Goal: Task Accomplishment & Management: Complete application form

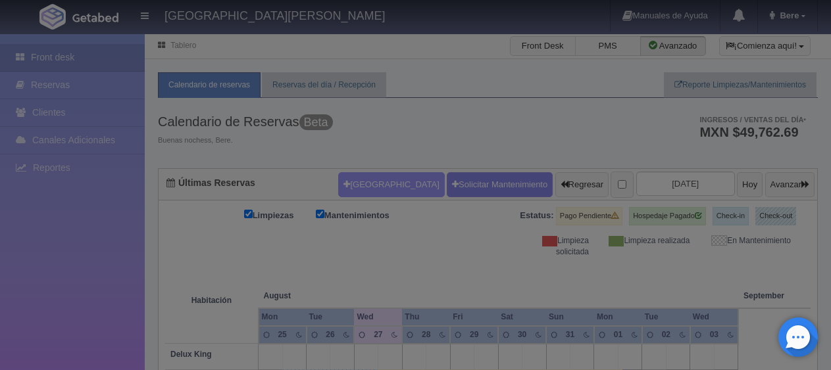
checkbox input "false"
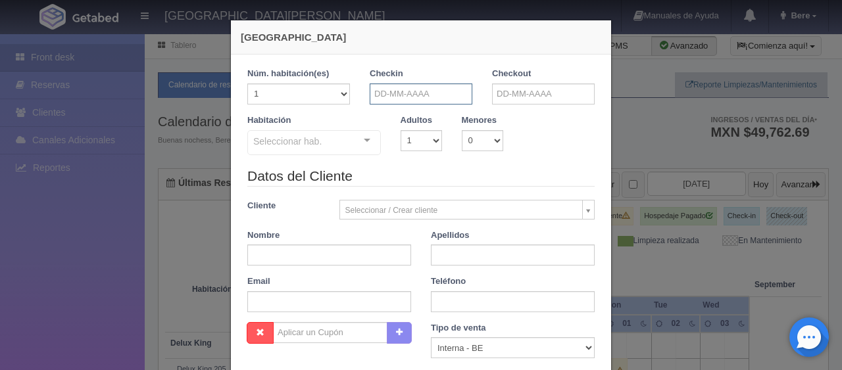
click at [427, 86] on input "text" at bounding box center [421, 94] width 103 height 21
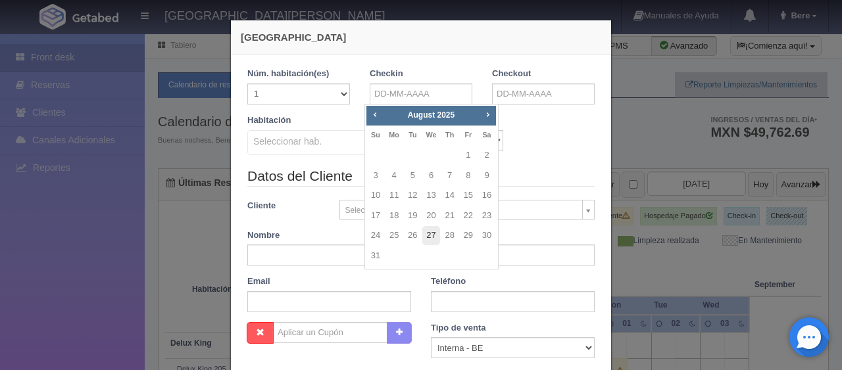
click at [434, 237] on link "27" at bounding box center [430, 235] width 17 height 19
type input "27-08-2025"
checkbox input "false"
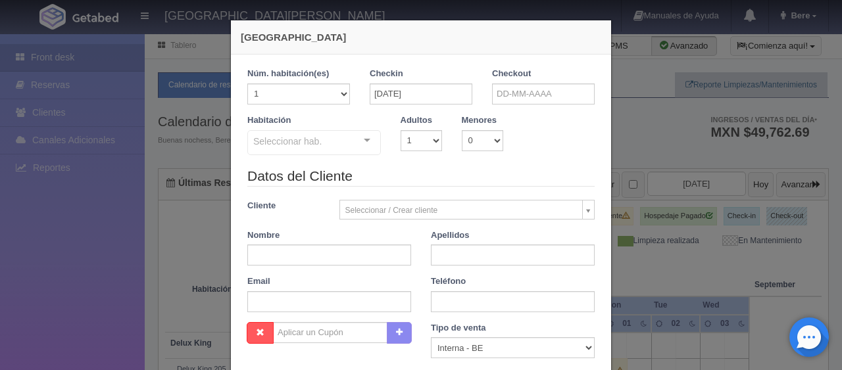
drag, startPoint x: 505, startPoint y: 105, endPoint x: 517, endPoint y: 97, distance: 14.2
click at [506, 105] on div "Checkout" at bounding box center [543, 91] width 122 height 47
click at [531, 84] on input "text" at bounding box center [543, 94] width 103 height 21
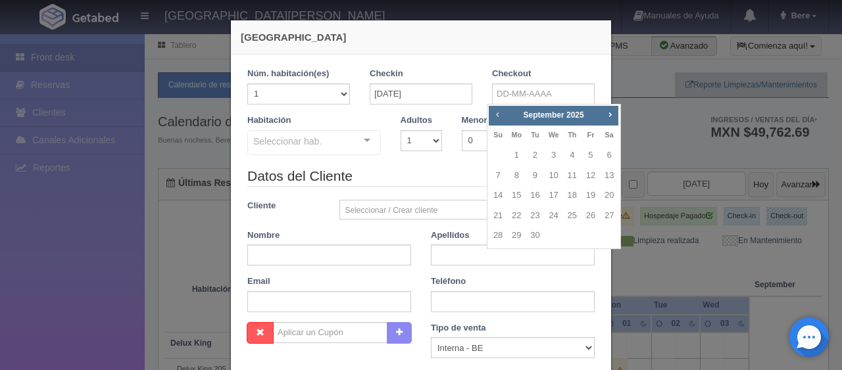
click at [498, 112] on span "Prev" at bounding box center [497, 114] width 11 height 11
drag, startPoint x: 572, startPoint y: 240, endPoint x: 553, endPoint y: 235, distance: 19.8
click at [573, 240] on link "28" at bounding box center [572, 235] width 17 height 19
type input "28-08-2025"
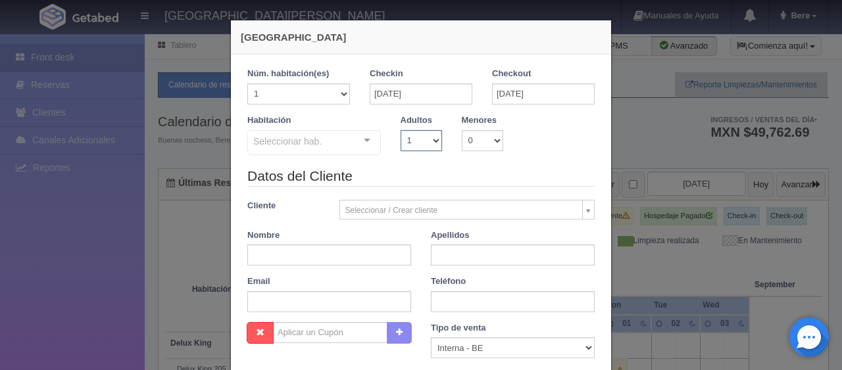
drag, startPoint x: 413, startPoint y: 133, endPoint x: 416, endPoint y: 148, distance: 15.4
click at [415, 141] on select "1 2 3 4 5 6 7 8 9 10" at bounding box center [420, 140] width 41 height 21
checkbox input "false"
select select "2"
click at [400, 130] on select "1 2 3 4 5 6 7 8 9 10" at bounding box center [420, 140] width 41 height 21
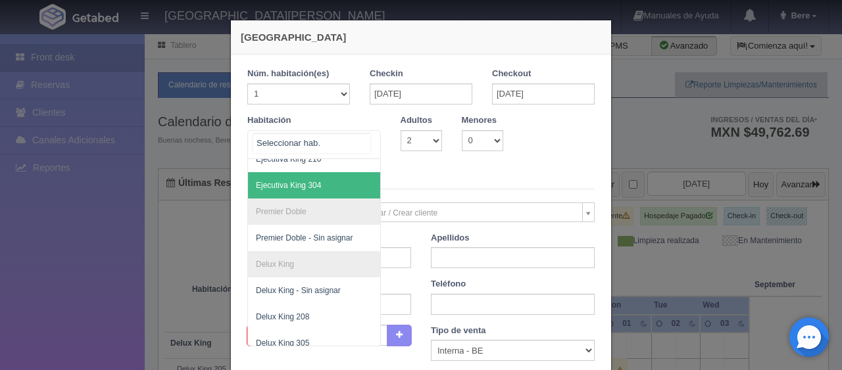
scroll to position [263, 0]
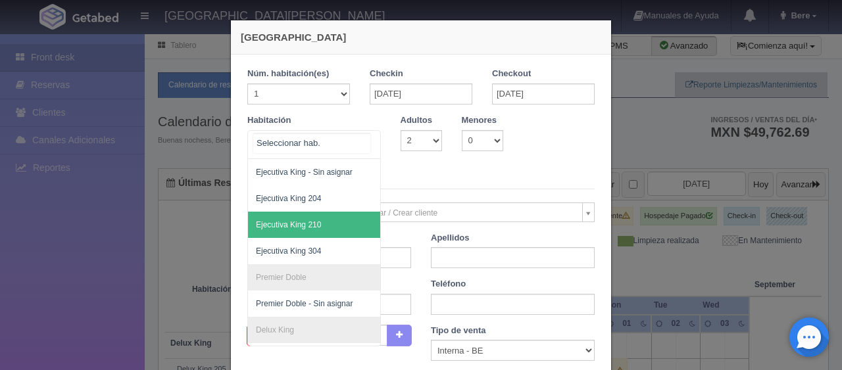
click at [339, 220] on span "Ejecutiva King 210" at bounding box center [358, 225] width 221 height 26
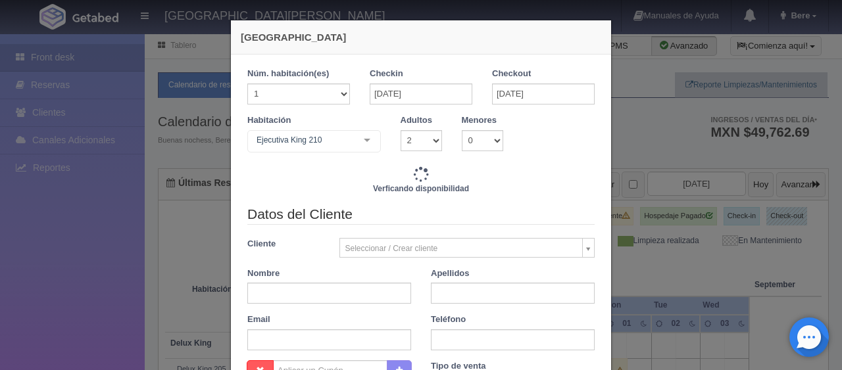
checkbox input "false"
type input "1549.00"
checkbox input "false"
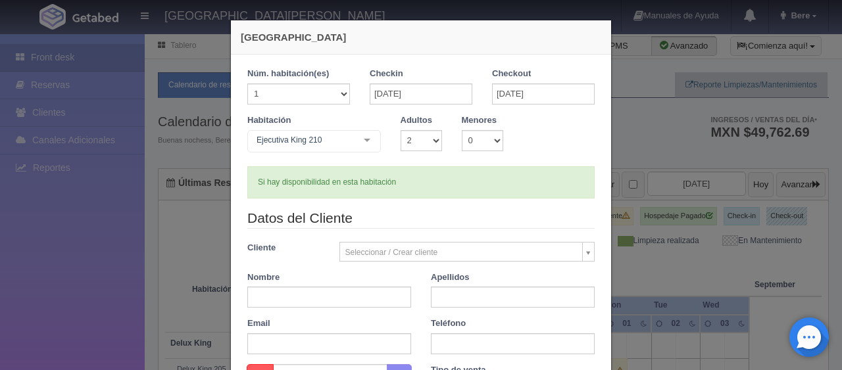
click at [295, 277] on div "Nombre" at bounding box center [328, 290] width 183 height 37
click at [289, 300] on input "text" at bounding box center [329, 297] width 164 height 21
paste input "[PERSON_NAME]"
type input "Gerardo"
paste input "Suarez"
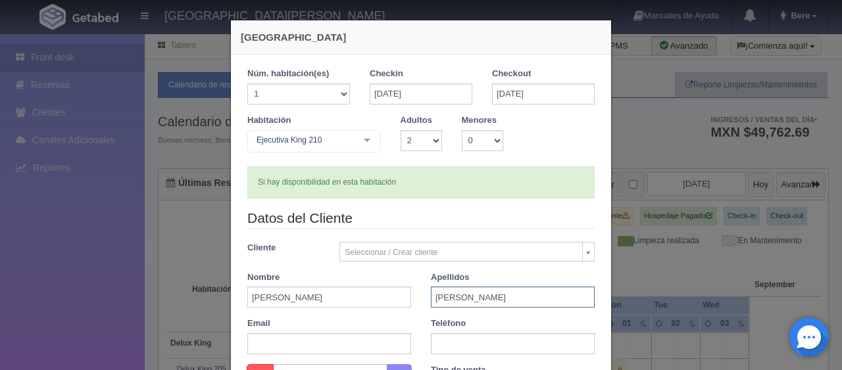
type input "Suarez"
click at [455, 341] on input "text" at bounding box center [513, 343] width 164 height 21
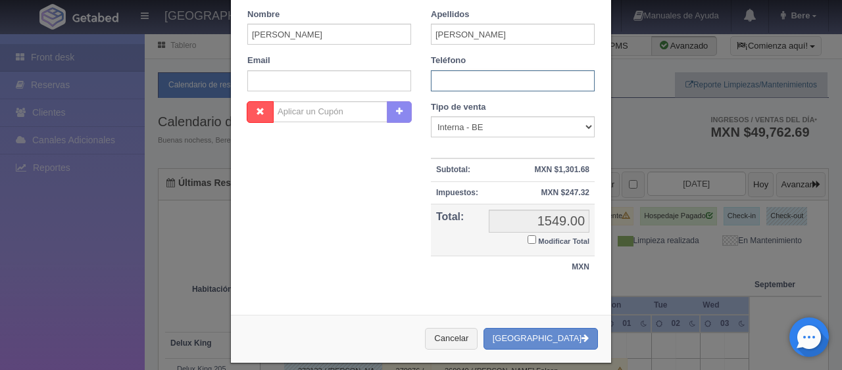
scroll to position [0, 0]
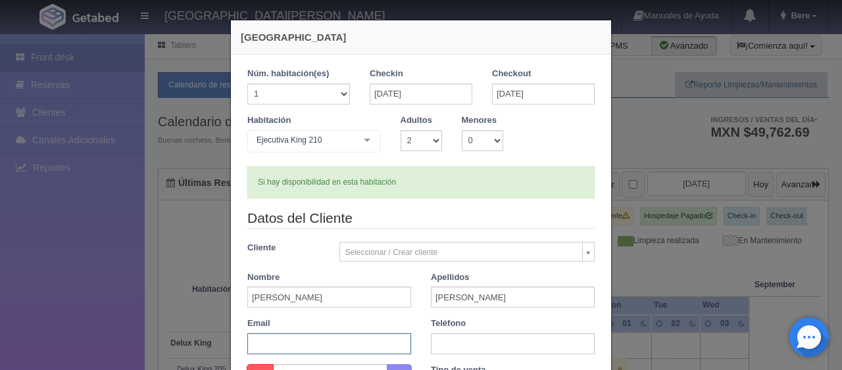
click at [291, 343] on input "text" at bounding box center [329, 343] width 164 height 21
click at [302, 337] on input "text" at bounding box center [329, 343] width 164 height 21
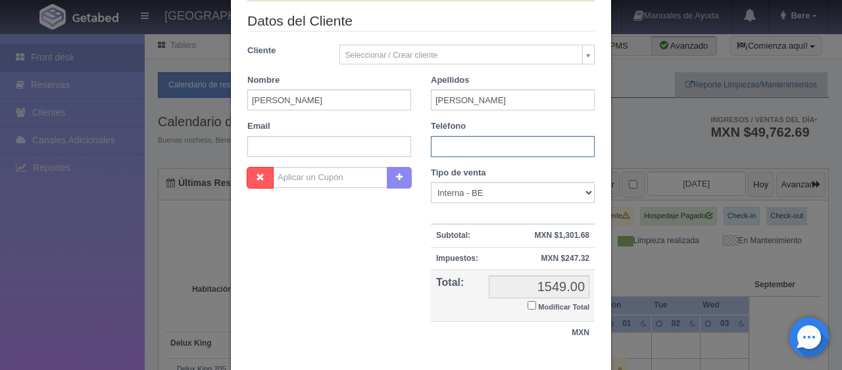
click at [455, 146] on input "text" at bounding box center [513, 146] width 164 height 21
paste input "4428106836"
type input "4428106836"
click at [483, 188] on select "Correo Electronico Interna - BE Llamada OTA Externa Otro WALK IN" at bounding box center [513, 192] width 164 height 21
select select "walkin"
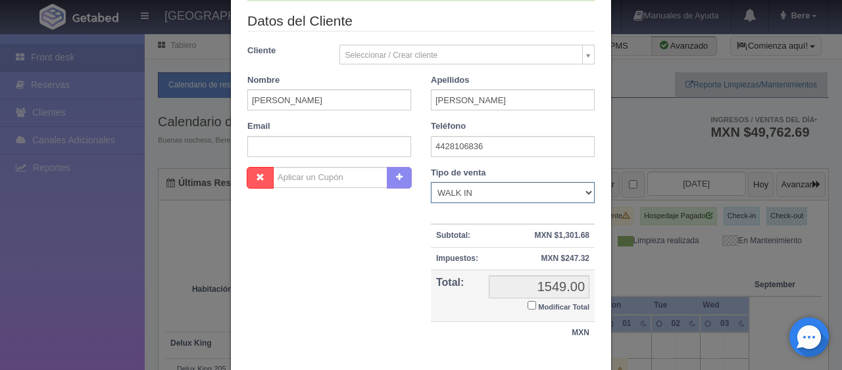
click at [431, 182] on select "Correo Electronico Interna - BE Llamada OTA Externa Otro WALK IN" at bounding box center [513, 192] width 164 height 21
click at [538, 303] on small "Modificar Total" at bounding box center [563, 307] width 51 height 8
click at [533, 302] on input "Modificar Total" at bounding box center [531, 305] width 9 height 9
checkbox input "true"
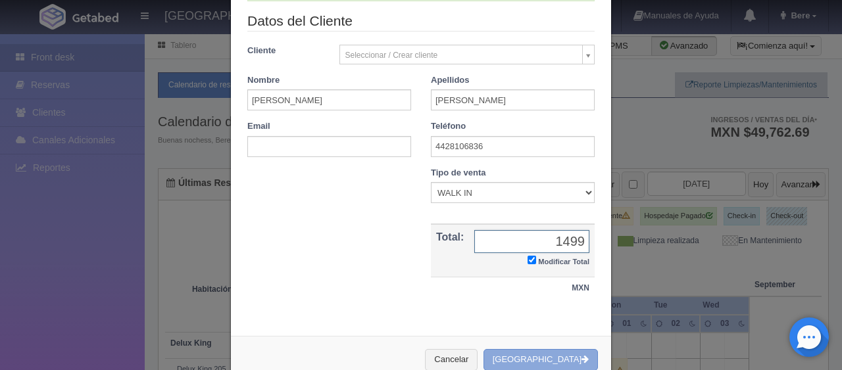
type input "1499"
click at [587, 354] on button "[GEOGRAPHIC_DATA]" at bounding box center [540, 360] width 114 height 22
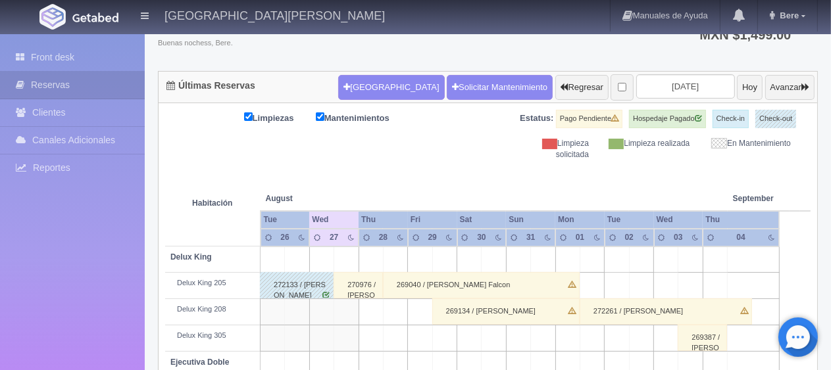
scroll to position [492, 0]
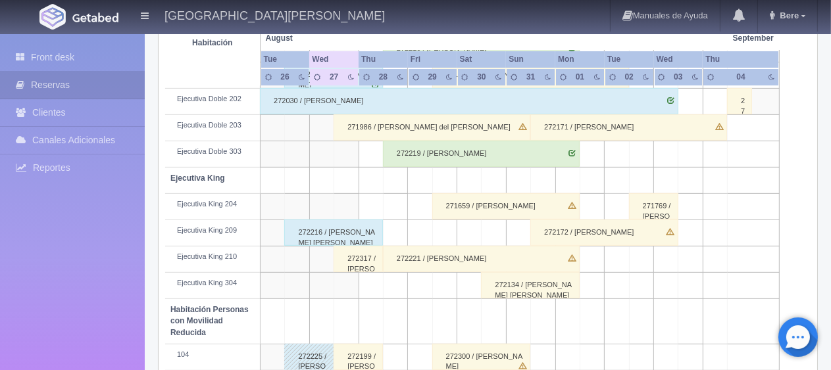
click at [400, 254] on div "272221 / [PERSON_NAME]" at bounding box center [481, 259] width 197 height 26
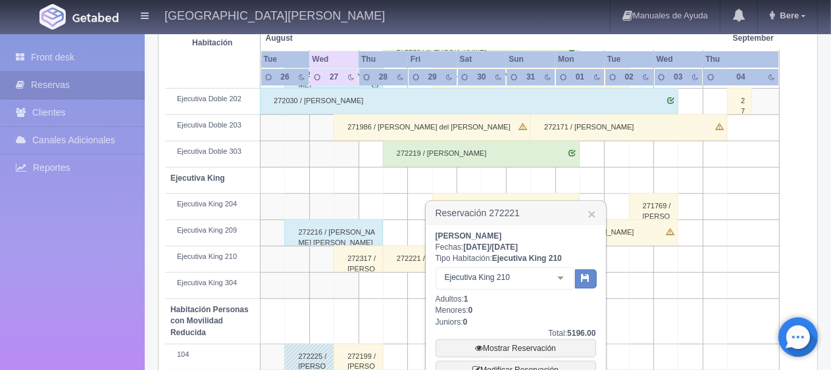
click at [358, 256] on div "272317 / [PERSON_NAME]" at bounding box center [357, 259] width 49 height 26
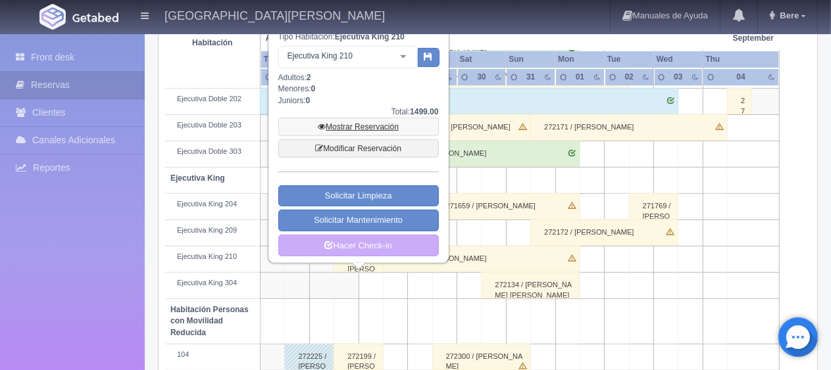
click at [372, 120] on link "Mostrar Reservación" at bounding box center [358, 127] width 160 height 18
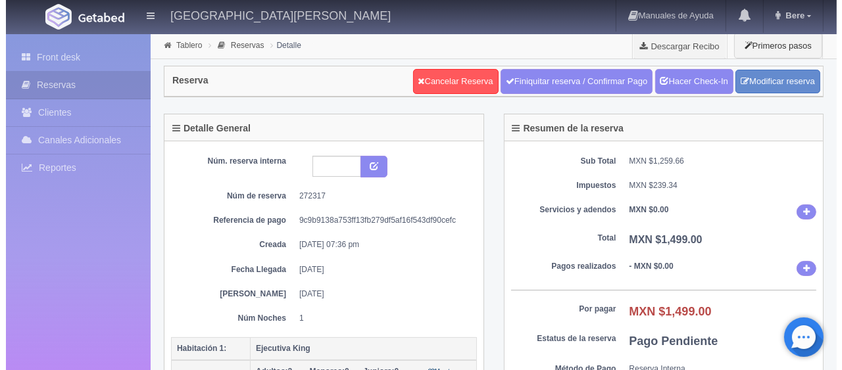
scroll to position [197, 0]
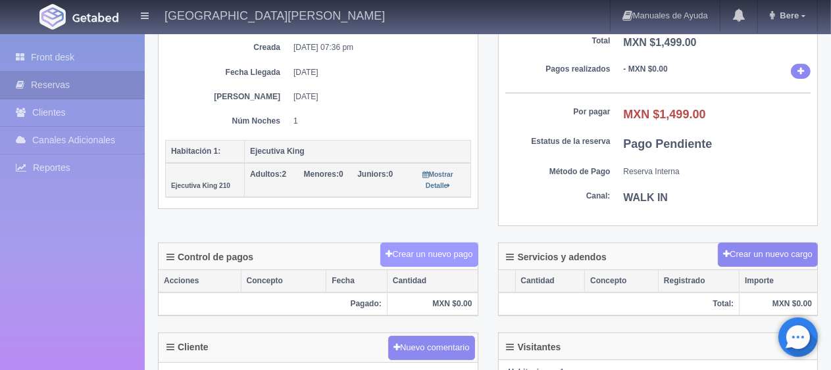
click at [418, 247] on button "Crear un nuevo pago" at bounding box center [428, 255] width 97 height 24
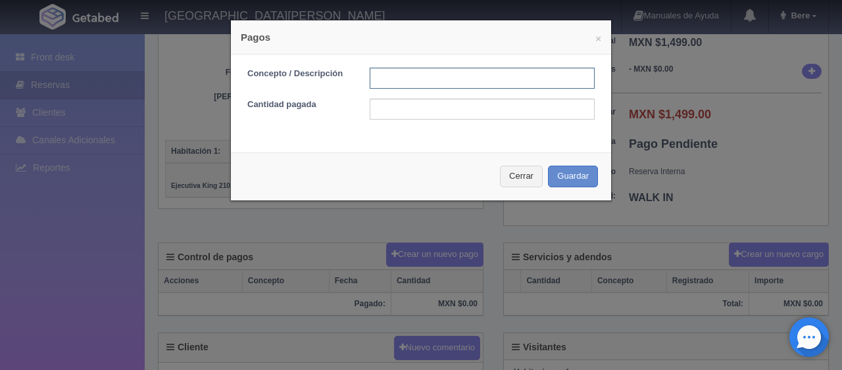
click at [425, 72] on input "text" at bounding box center [482, 78] width 225 height 21
type input "Total Tarjeta"
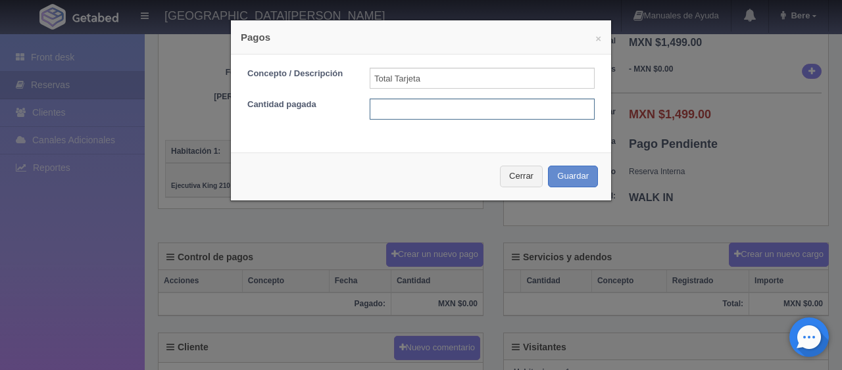
click at [450, 112] on input "text" at bounding box center [482, 109] width 225 height 21
type input "1499"
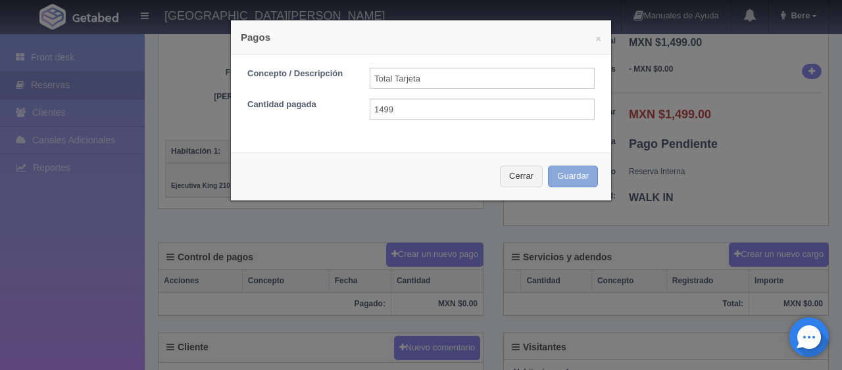
click at [548, 166] on button "Guardar" at bounding box center [573, 177] width 50 height 22
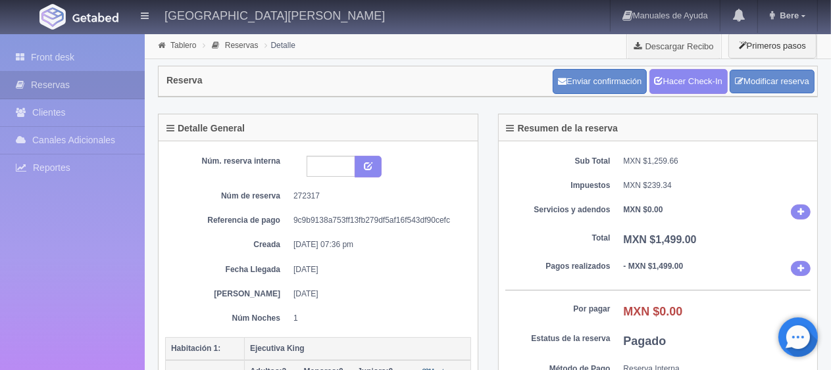
drag, startPoint x: 633, startPoint y: 179, endPoint x: 646, endPoint y: 146, distance: 35.7
click at [634, 180] on dd "MXN $239.34" at bounding box center [716, 185] width 187 height 11
click at [704, 85] on link "Hacer Check-In" at bounding box center [688, 81] width 78 height 25
click at [109, 66] on link "Front desk" at bounding box center [72, 57] width 145 height 27
click at [112, 59] on link "Front desk" at bounding box center [72, 57] width 145 height 27
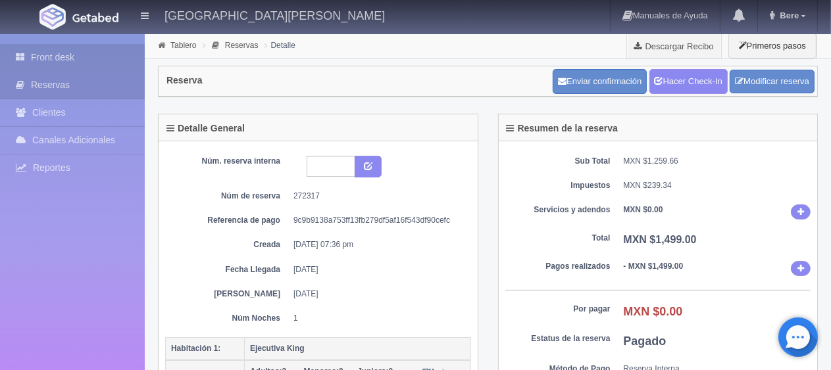
click at [112, 59] on link "Front desk" at bounding box center [72, 57] width 145 height 27
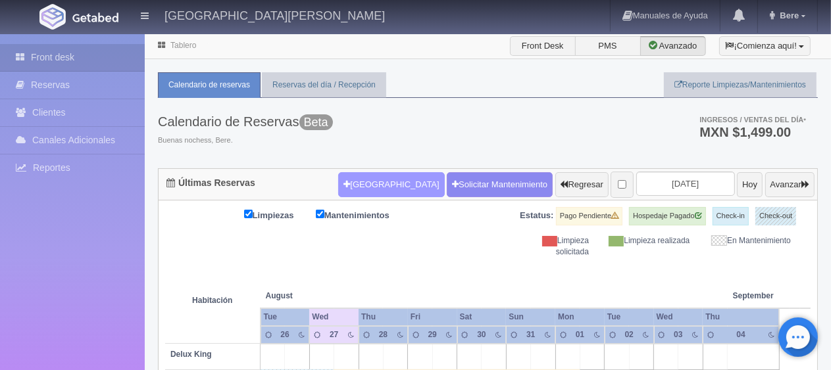
click at [358, 188] on button "[GEOGRAPHIC_DATA]" at bounding box center [391, 184] width 106 height 25
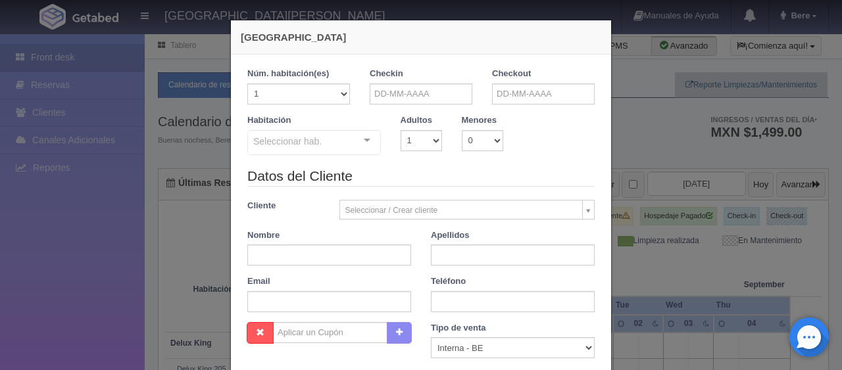
click at [683, 235] on div "Nueva Reserva 1 Núm. habitación(es) 1 2 3 4 5 6 7 8 9 10 11 12 13 14 15 16 17 1…" at bounding box center [421, 185] width 842 height 370
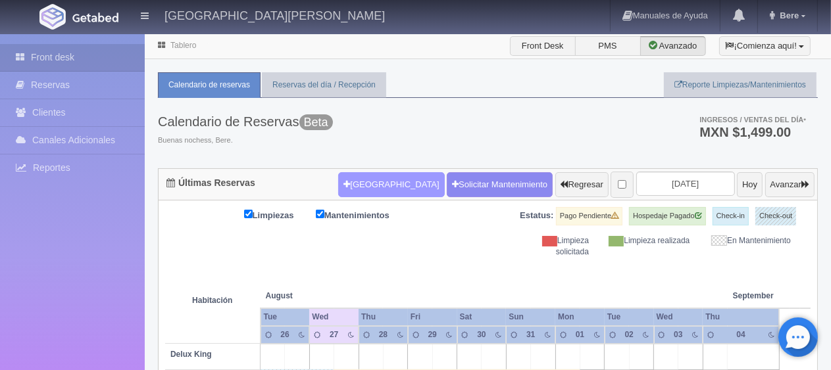
click at [359, 181] on button "[GEOGRAPHIC_DATA]" at bounding box center [391, 184] width 106 height 25
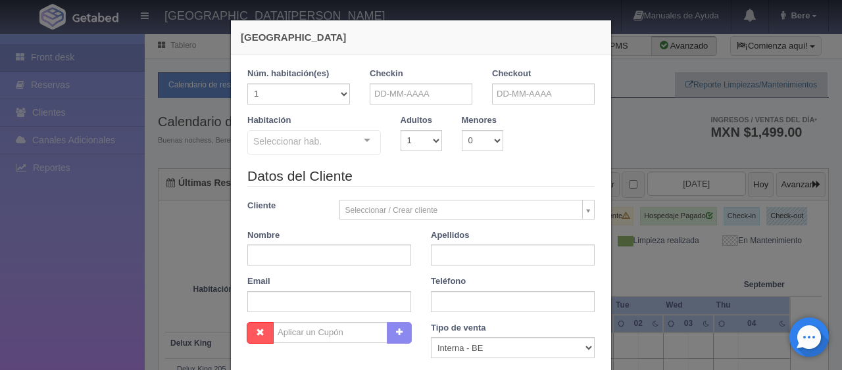
checkbox input "false"
click at [356, 257] on input "text" at bounding box center [329, 255] width 164 height 21
paste input "[PERSON_NAME]"
type input "[PERSON_NAME]"
click at [356, 257] on input "text" at bounding box center [329, 255] width 164 height 21
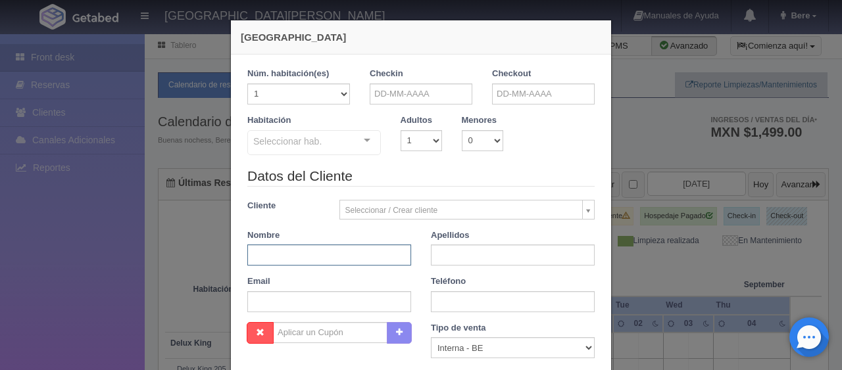
paste input "[PERSON_NAME]"
type input "Gustavo"
paste input "Montes"
type input "Montes"
click at [421, 89] on input "text" at bounding box center [421, 94] width 103 height 21
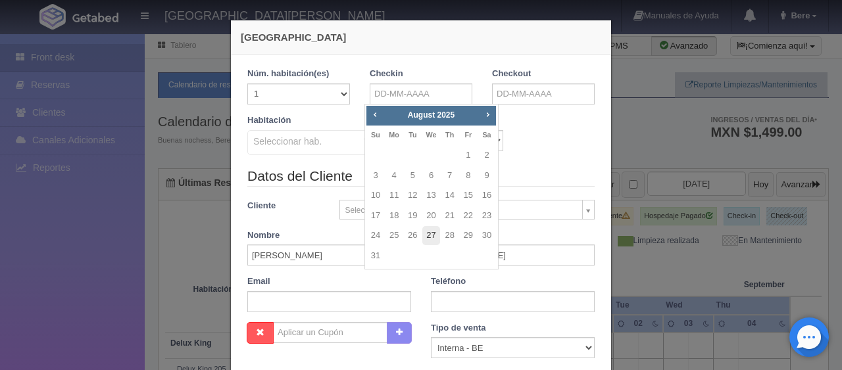
click at [431, 236] on link "27" at bounding box center [430, 235] width 17 height 19
type input "27-08-2025"
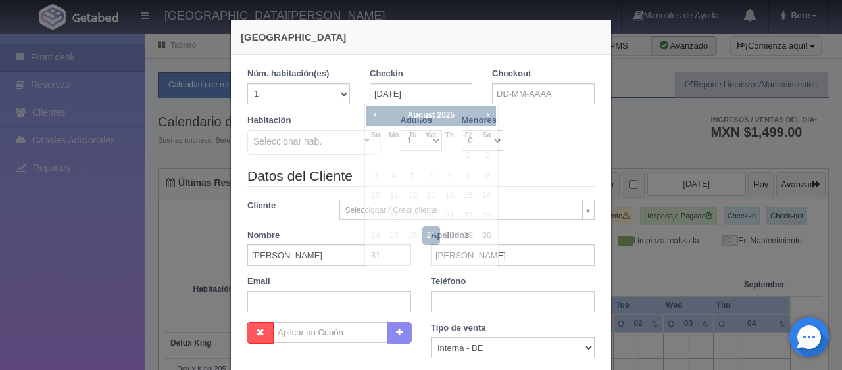
checkbox input "false"
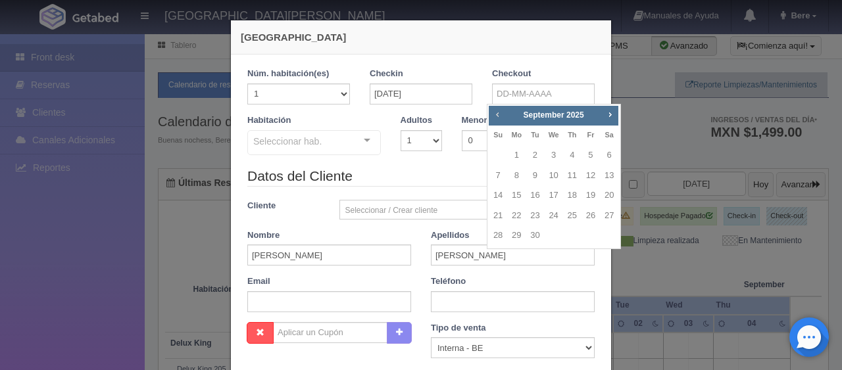
click at [502, 116] on link "Prev" at bounding box center [497, 114] width 14 height 14
click at [569, 229] on link "28" at bounding box center [572, 235] width 17 height 19
type input "28-08-2025"
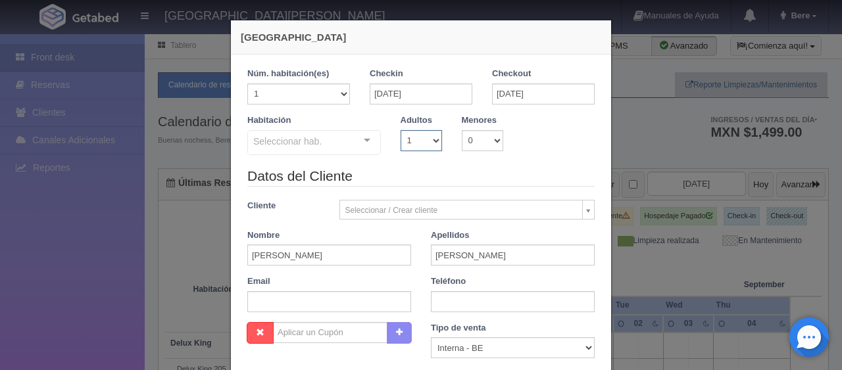
drag, startPoint x: 410, startPoint y: 141, endPoint x: 410, endPoint y: 149, distance: 7.9
click at [410, 140] on select "1 2 3 4 5 6 7 8 9 10" at bounding box center [420, 140] width 41 height 21
checkbox input "false"
select select "2"
click at [400, 130] on select "1 2 3 4 5 6 7 8 9 10" at bounding box center [420, 140] width 41 height 21
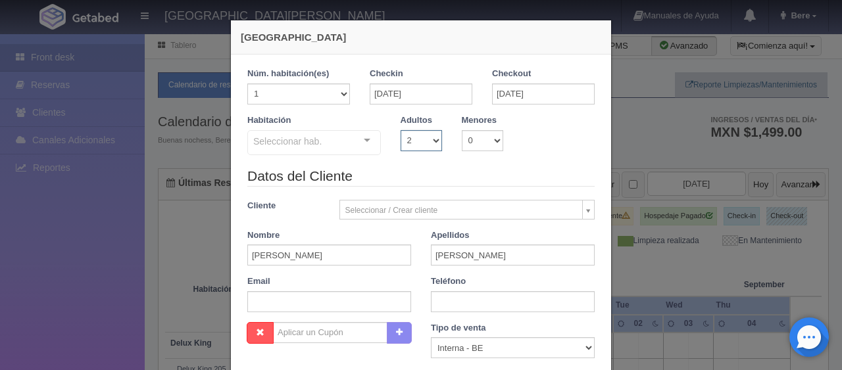
checkbox input "false"
click at [418, 145] on select "1 2 3 4 5 6 7 8 9 10" at bounding box center [420, 140] width 41 height 21
select select "1"
click at [400, 130] on select "1 2 3 4 5 6 7 8 9 10" at bounding box center [420, 140] width 41 height 21
click at [347, 135] on div "Seleccionar hab. SUITE SUITE - Sin asignar SUITE 301 Habitación Personas con Mo…" at bounding box center [313, 143] width 133 height 26
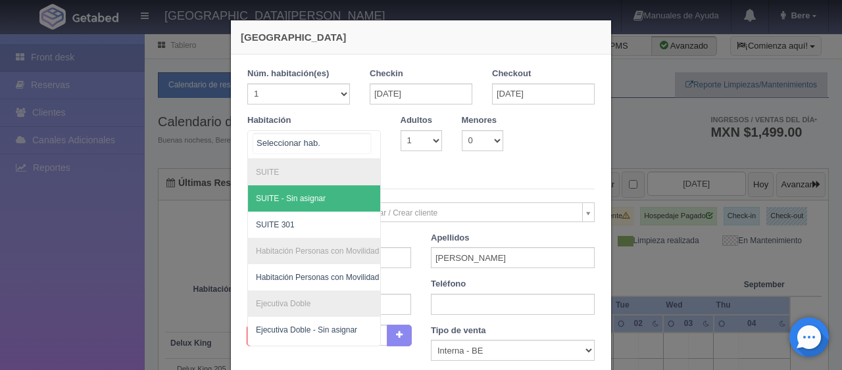
scroll to position [197, 0]
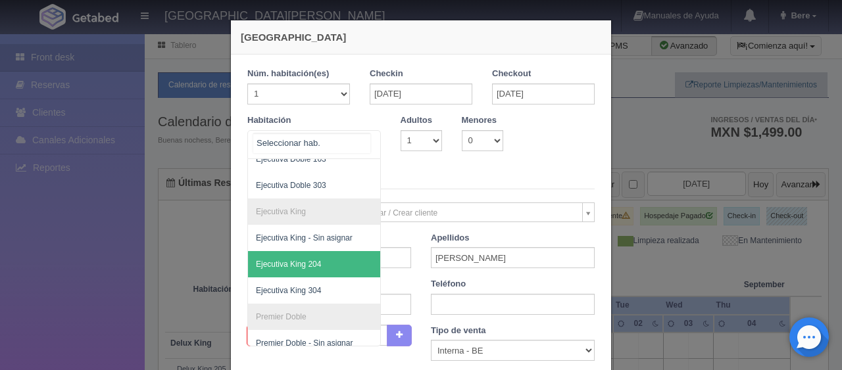
click at [322, 260] on span "Ejecutiva King 204" at bounding box center [358, 264] width 221 height 26
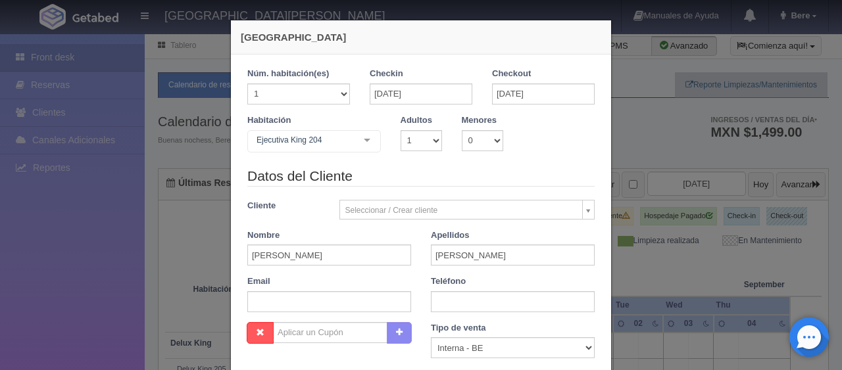
checkbox input "false"
type input "1299.00"
checkbox input "false"
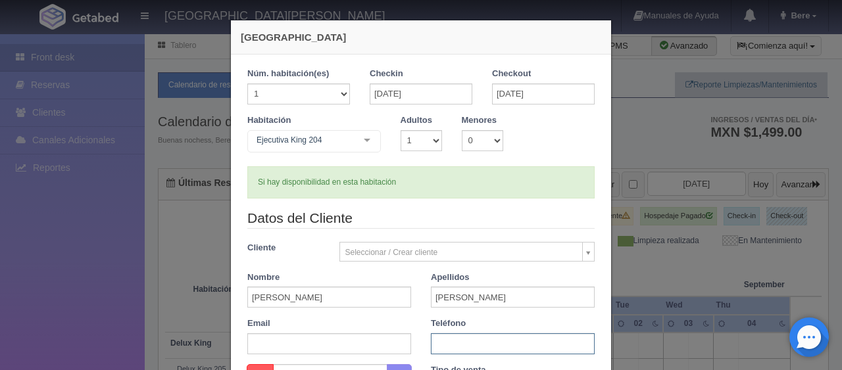
click at [458, 347] on input "text" at bounding box center [513, 343] width 164 height 21
paste input "7298624657"
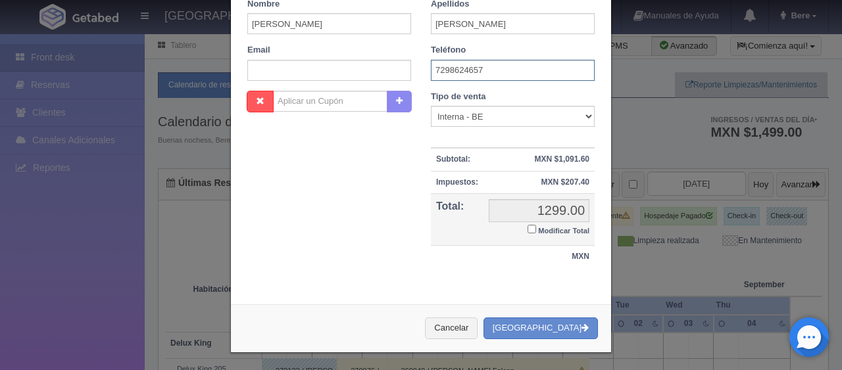
type input "7298624657"
click at [527, 231] on input "Modificar Total" at bounding box center [531, 229] width 9 height 9
checkbox input "true"
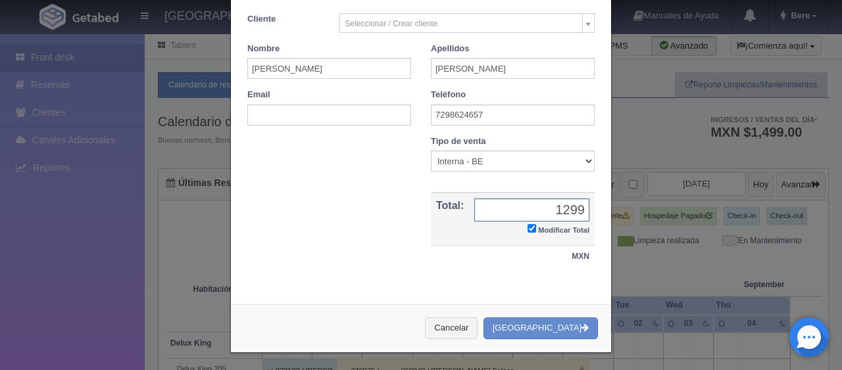
type input "1299"
click at [458, 157] on select "Correo Electronico Interna - BE Llamada OTA Externa Otro WALK IN" at bounding box center [513, 161] width 164 height 21
select select "phone"
click at [431, 151] on select "Correo Electronico Interna - BE Llamada OTA Externa Otro WALK IN" at bounding box center [513, 161] width 164 height 21
click at [529, 320] on button "[GEOGRAPHIC_DATA]" at bounding box center [540, 329] width 114 height 22
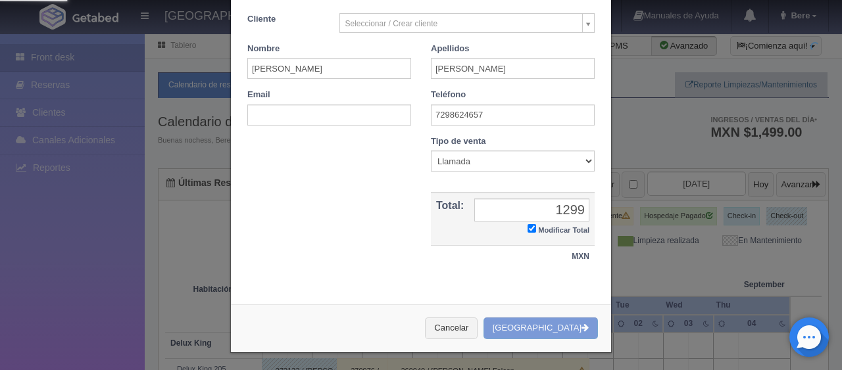
scroll to position [0, 0]
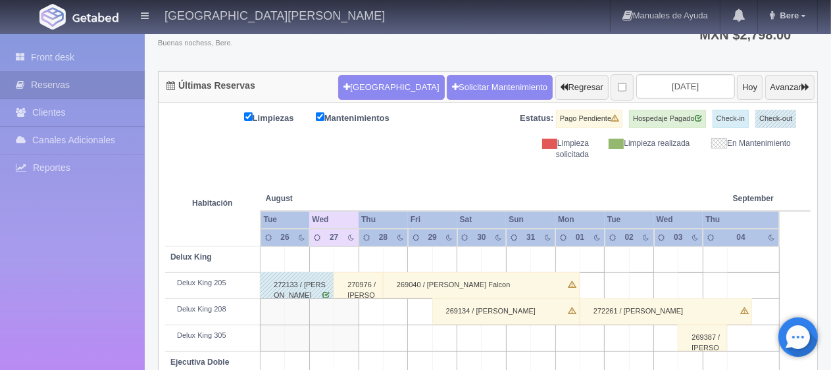
scroll to position [97, 0]
